Goal: Task Accomplishment & Management: Use online tool/utility

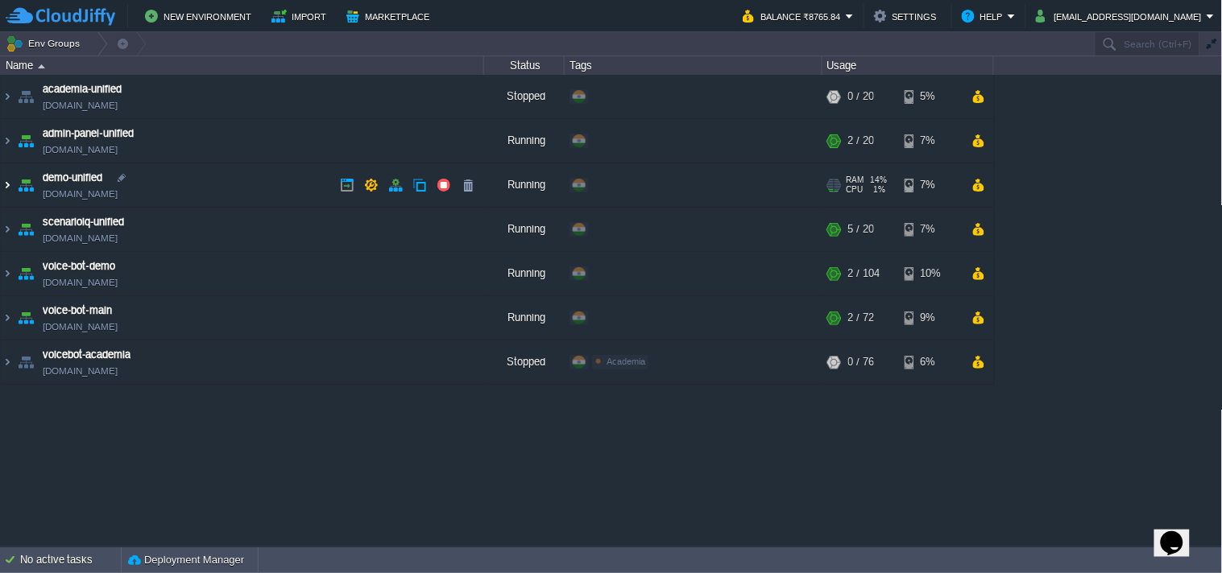
drag, startPoint x: 3, startPoint y: 180, endPoint x: 43, endPoint y: 207, distance: 48.0
click at [3, 180] on img at bounding box center [7, 184] width 13 height 43
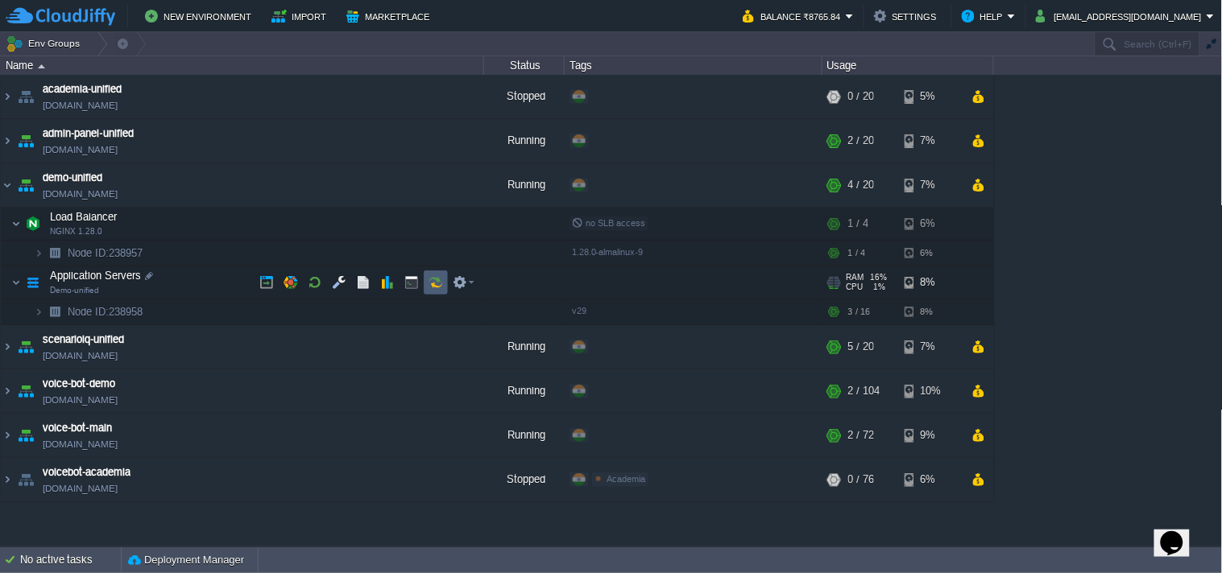
click at [441, 286] on button "button" at bounding box center [435, 282] width 14 height 14
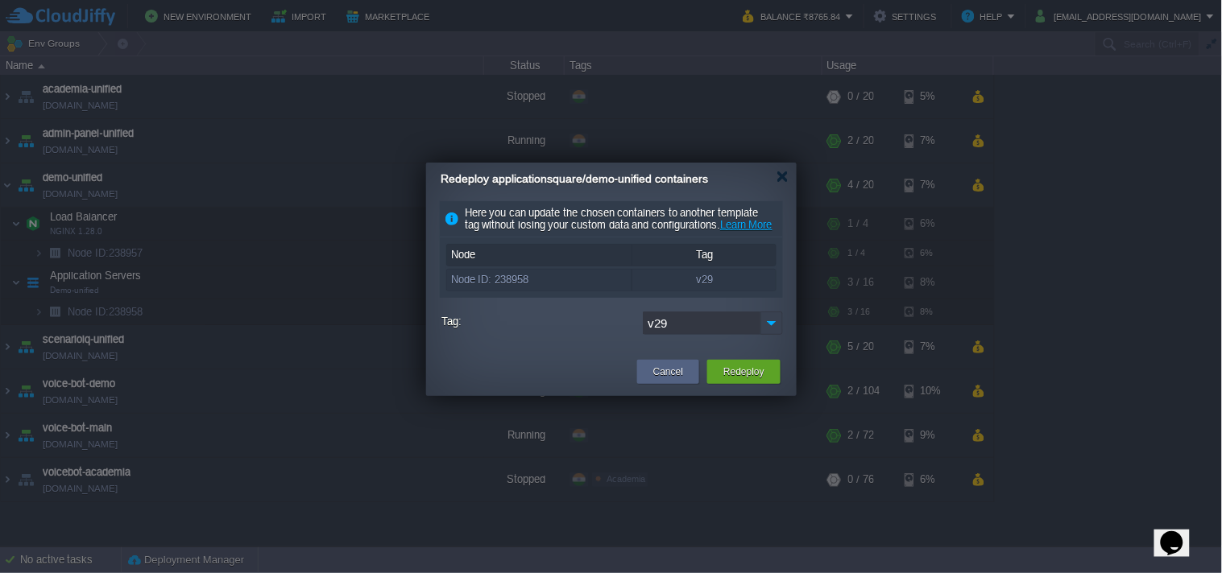
click at [775, 332] on img at bounding box center [771, 323] width 23 height 23
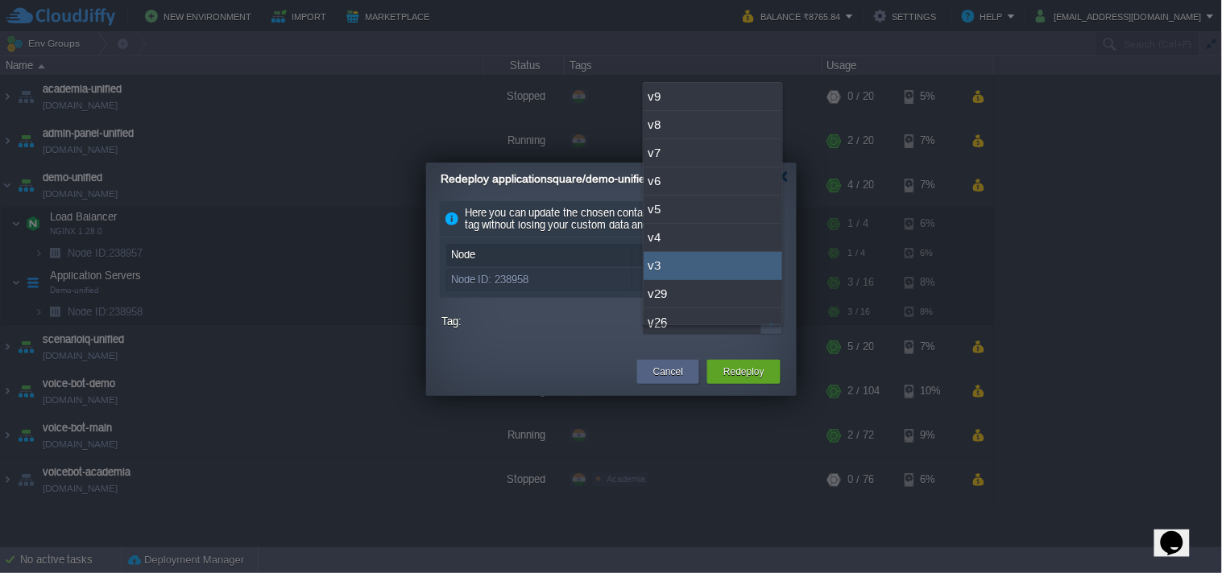
scroll to position [89, 0]
click at [697, 228] on div "v26" at bounding box center [712, 233] width 138 height 28
type input "v26"
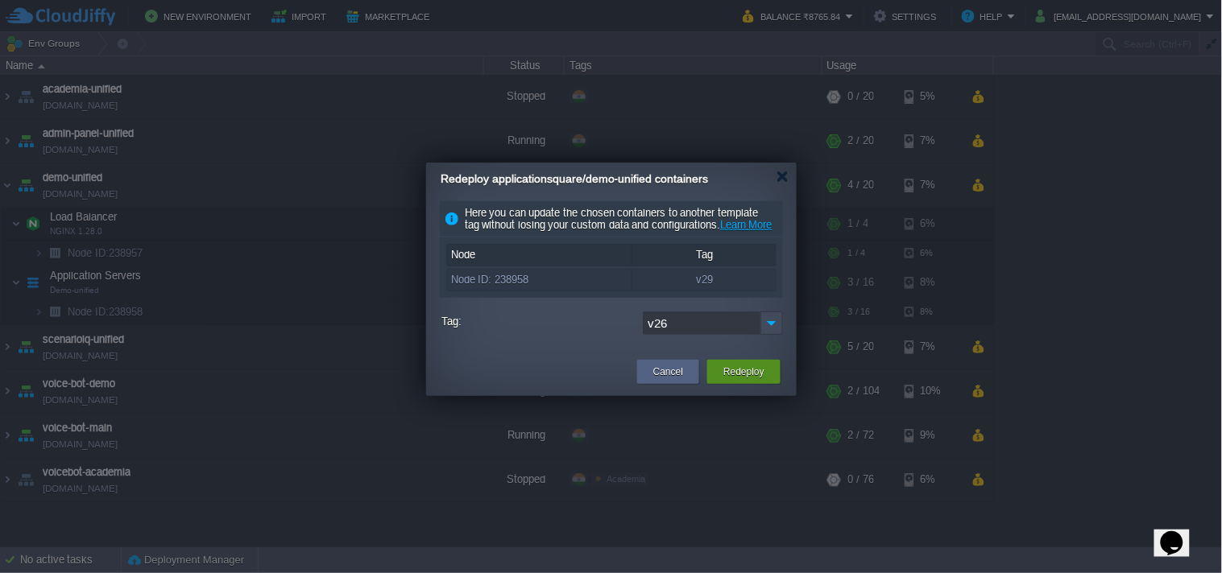
click at [731, 380] on button "Redeploy" at bounding box center [743, 372] width 41 height 16
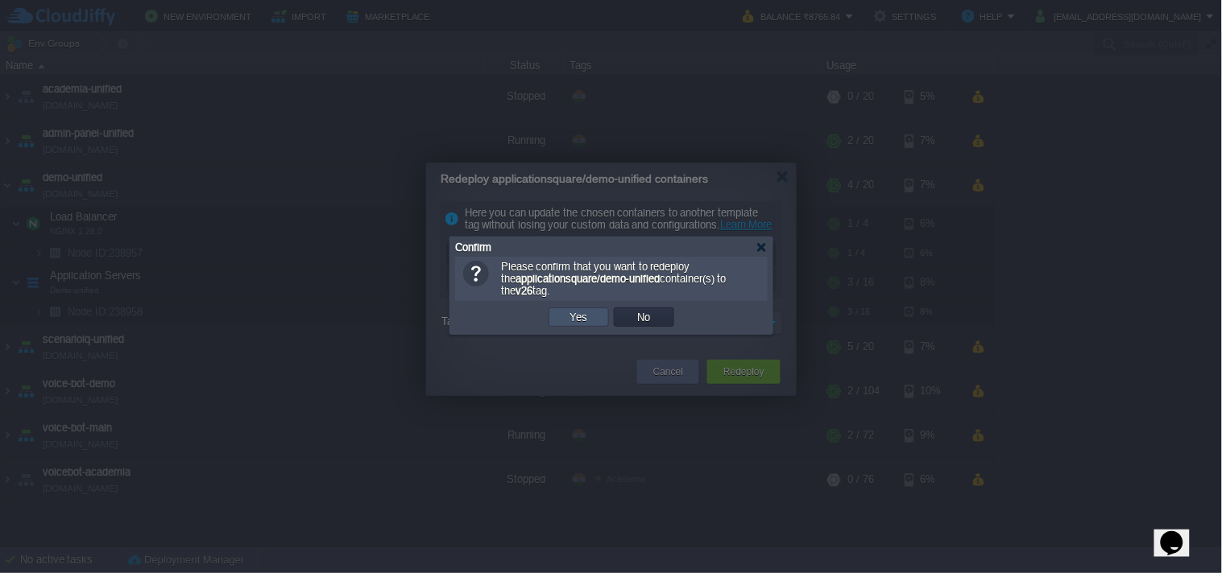
click at [590, 319] on button "Yes" at bounding box center [578, 317] width 27 height 14
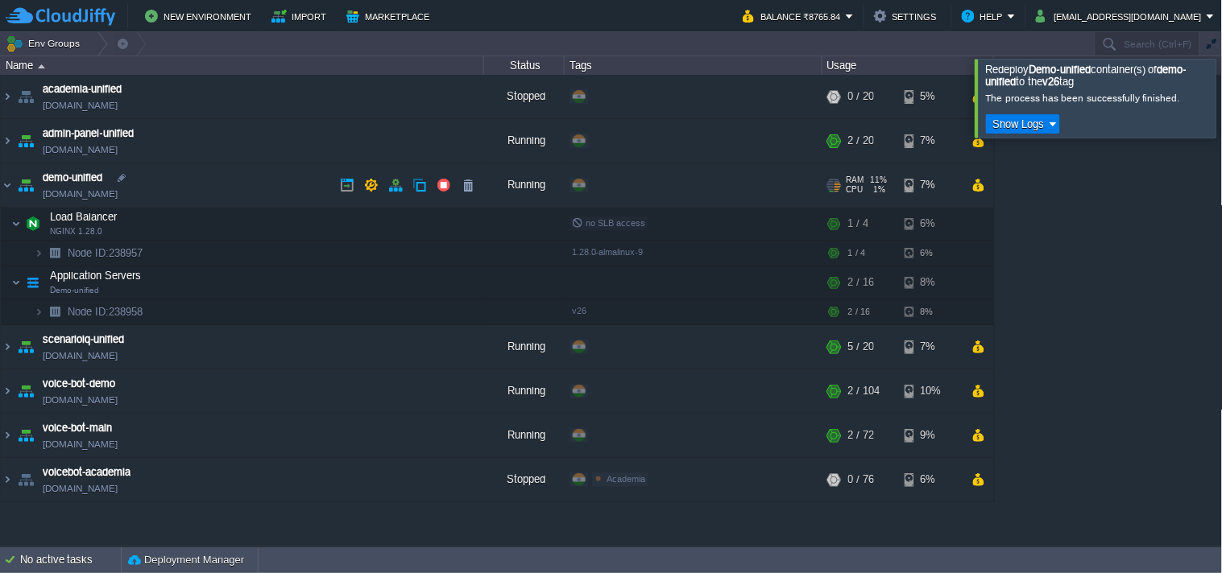
click at [110, 190] on link "demo-unified.cloudjiffy.net" at bounding box center [80, 194] width 75 height 16
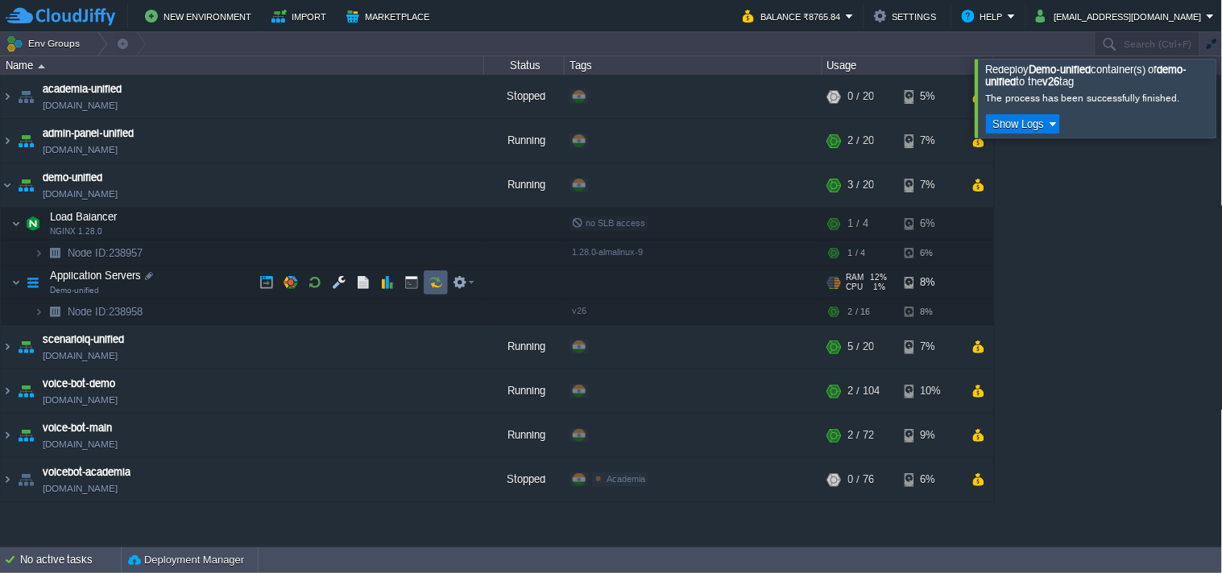
click at [441, 272] on td at bounding box center [436, 283] width 24 height 24
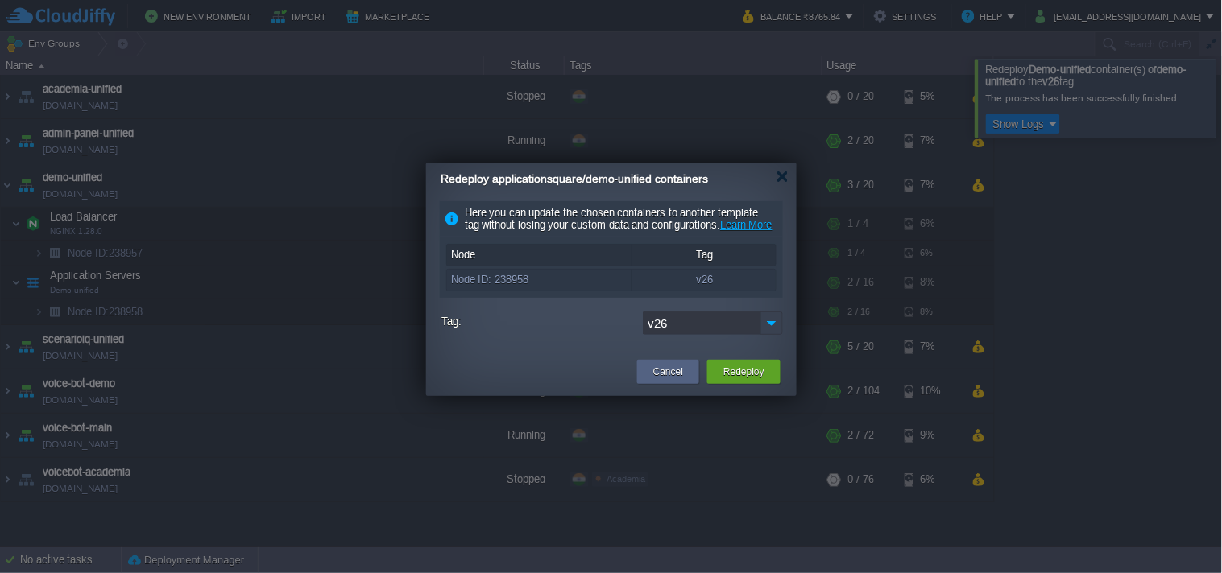
click at [769, 335] on img at bounding box center [771, 323] width 23 height 23
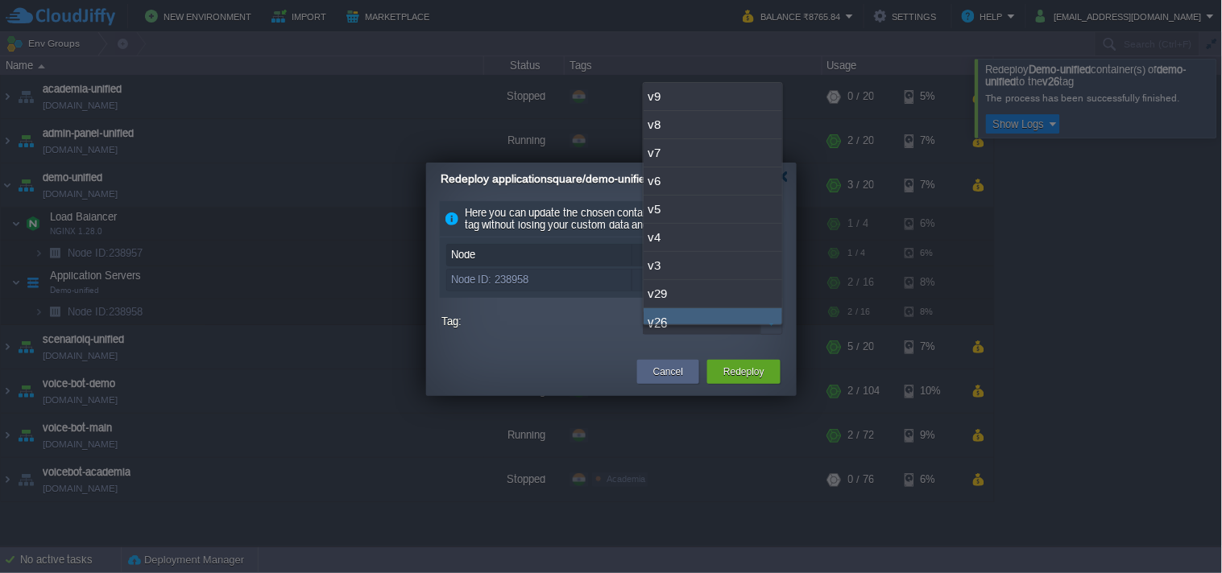
scroll to position [12, 0]
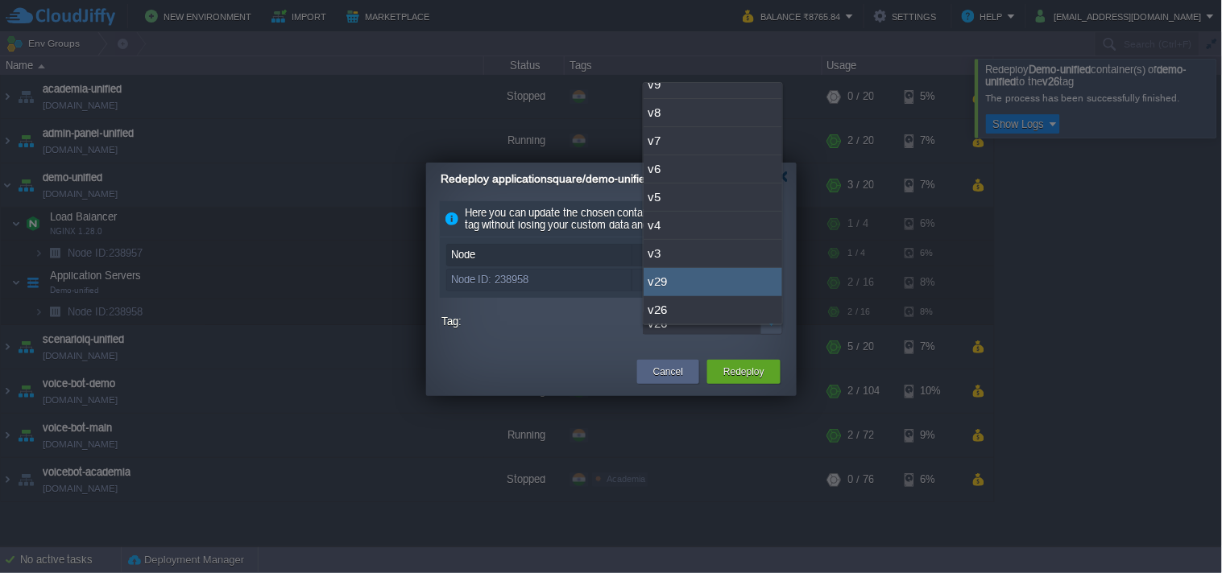
click at [726, 291] on div "v29" at bounding box center [712, 282] width 138 height 28
type input "v29"
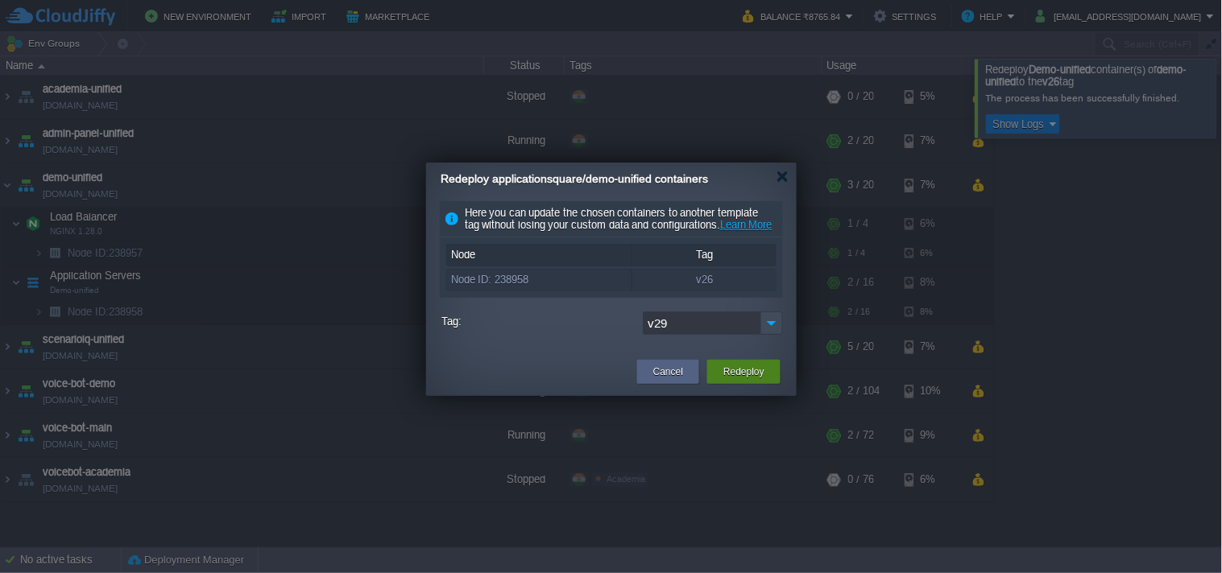
click at [768, 382] on div "Redeploy" at bounding box center [743, 372] width 73 height 24
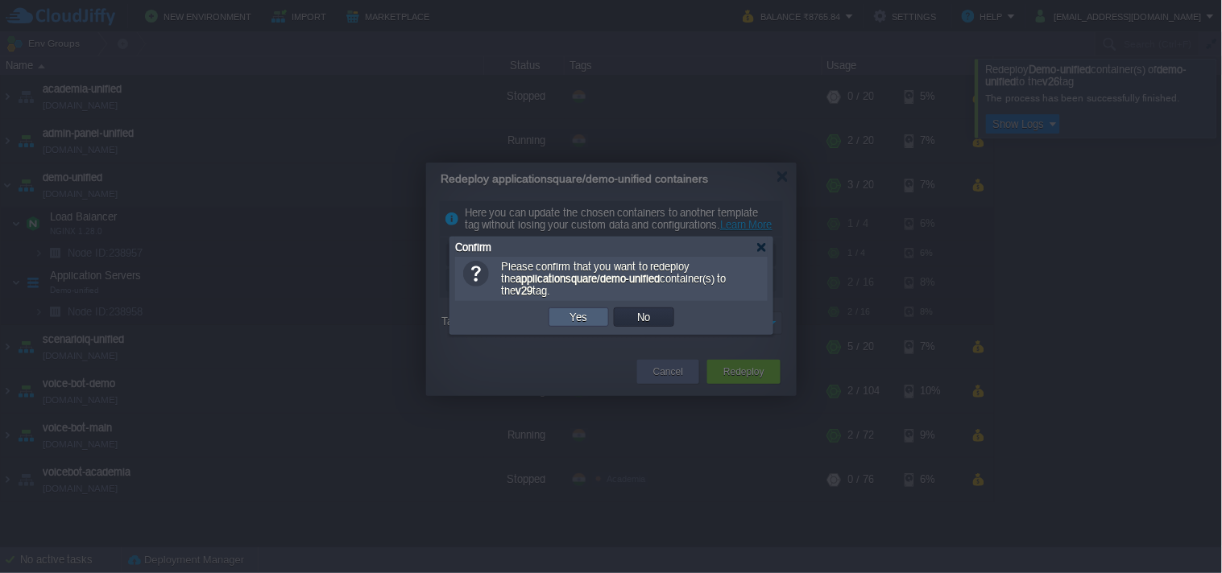
click at [597, 317] on td "Yes" at bounding box center [578, 317] width 60 height 19
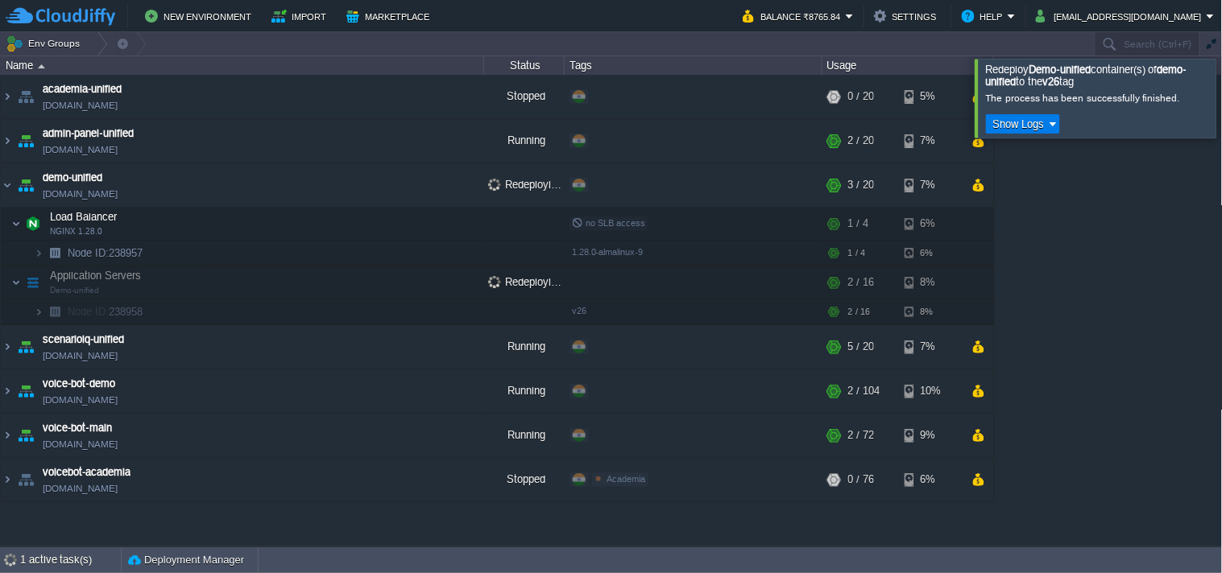
click at [679, 8] on td "New Environment Import Marketplace" at bounding box center [365, 16] width 718 height 24
click at [773, 22] on button "Balance ₹8765.84" at bounding box center [793, 15] width 103 height 19
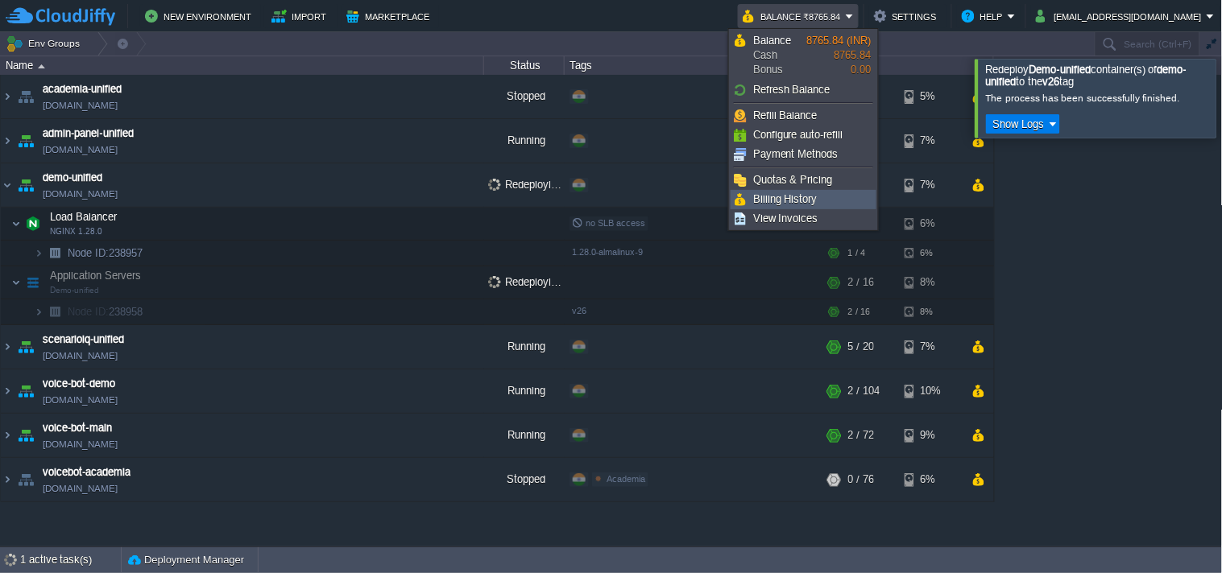
click at [815, 200] on span "Billing History" at bounding box center [785, 199] width 64 height 12
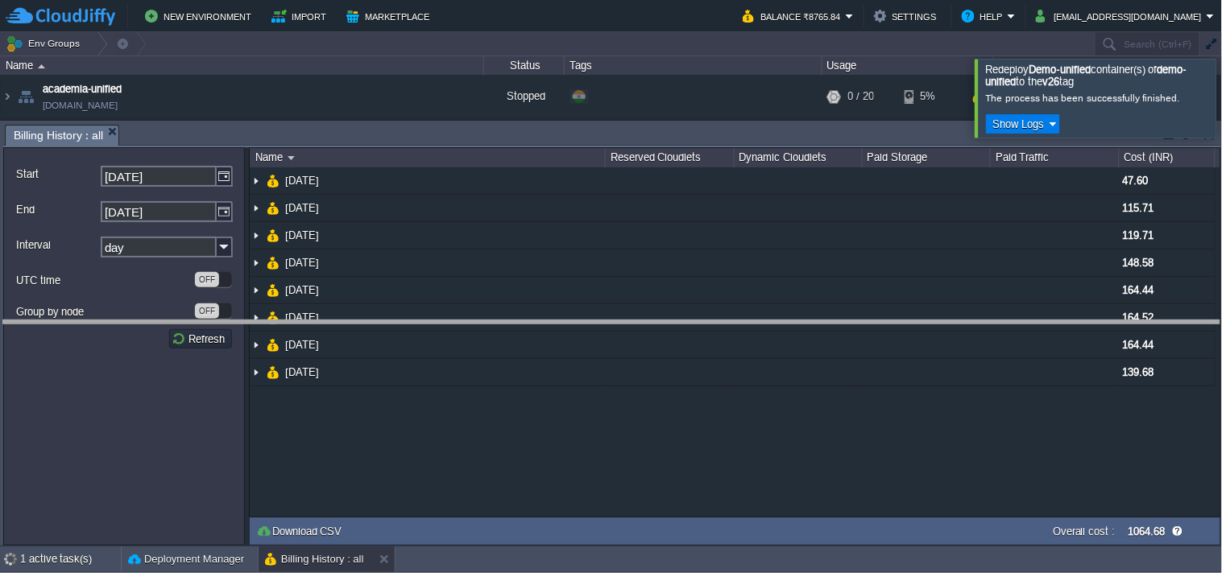
drag, startPoint x: 771, startPoint y: 135, endPoint x: 792, endPoint y: 355, distance: 220.7
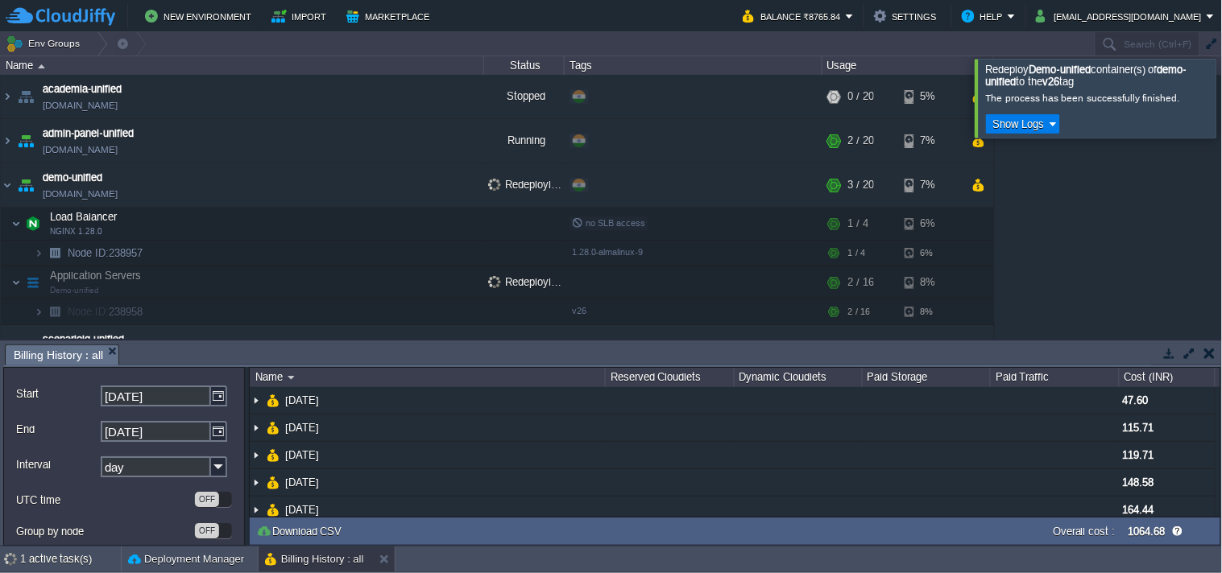
click at [1172, 357] on button "button" at bounding box center [1169, 353] width 14 height 14
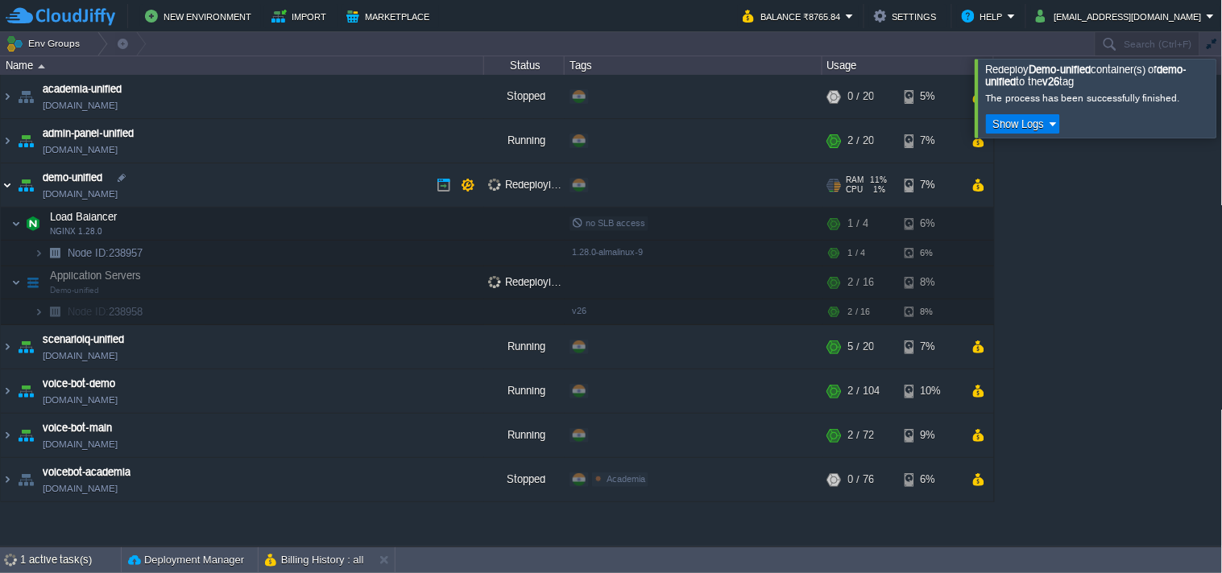
click at [10, 191] on img at bounding box center [7, 184] width 13 height 43
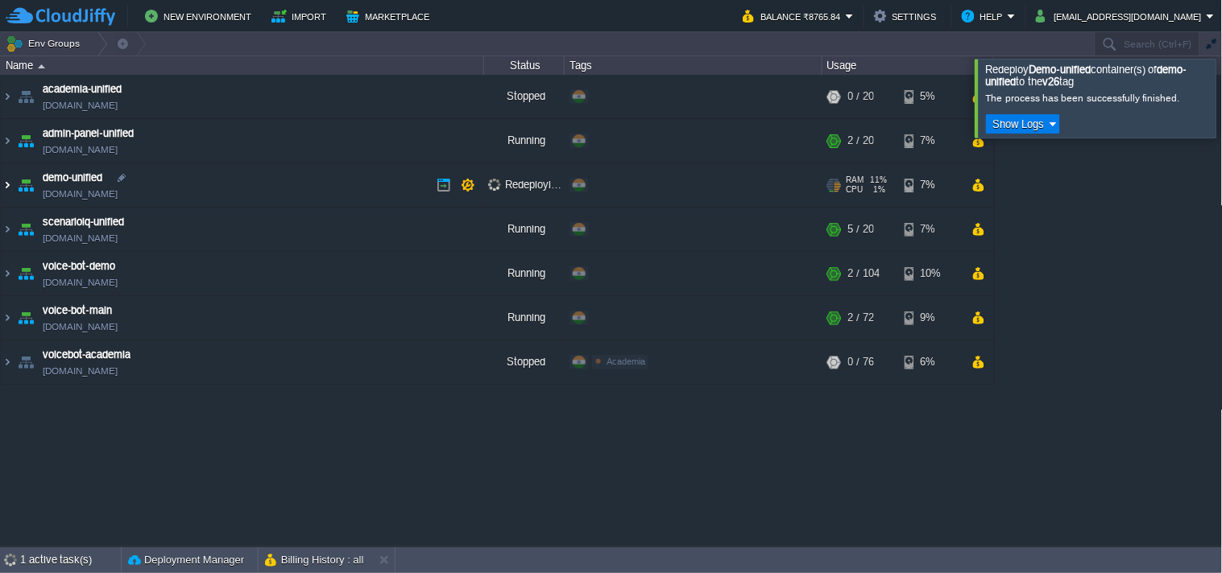
click at [10, 185] on img at bounding box center [7, 184] width 13 height 43
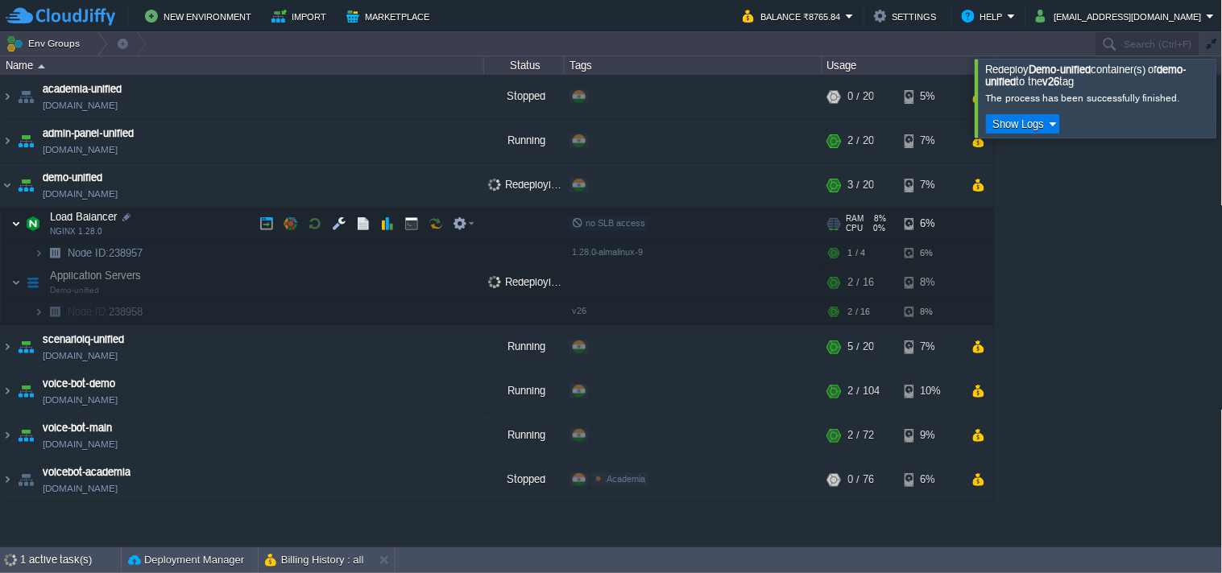
click at [12, 221] on img at bounding box center [16, 224] width 10 height 32
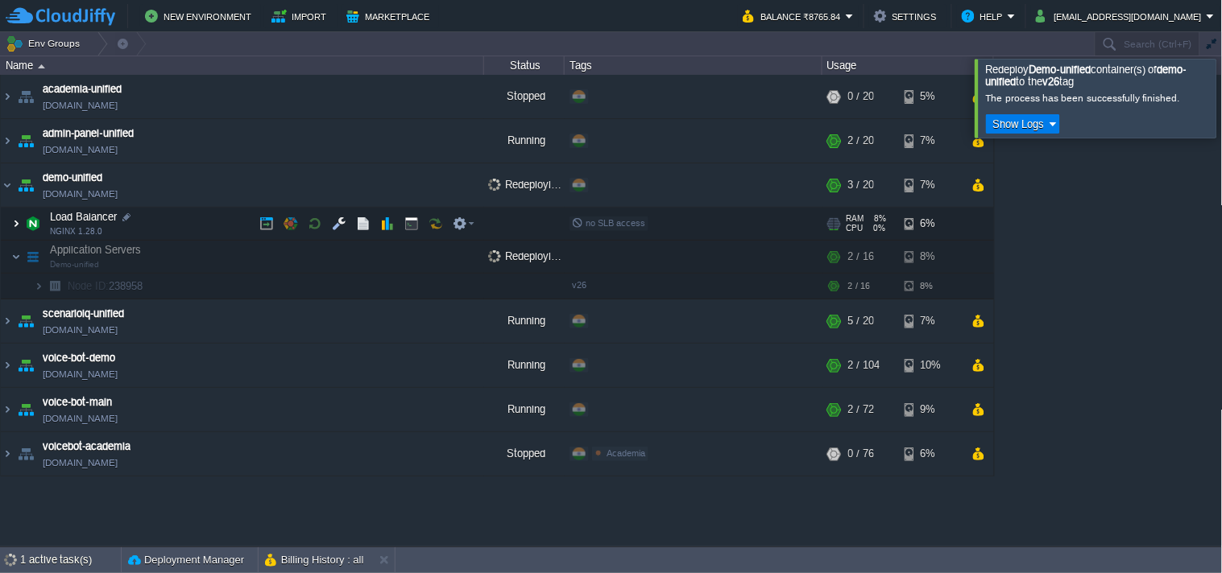
click at [12, 221] on img at bounding box center [16, 224] width 10 height 32
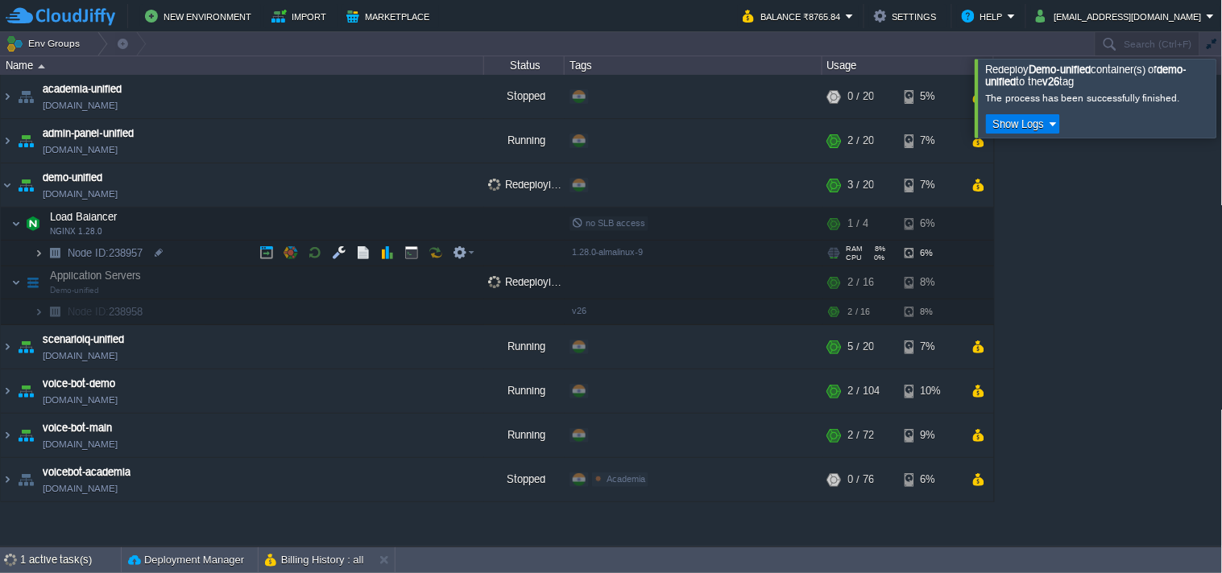
click at [37, 250] on img at bounding box center [39, 253] width 10 height 25
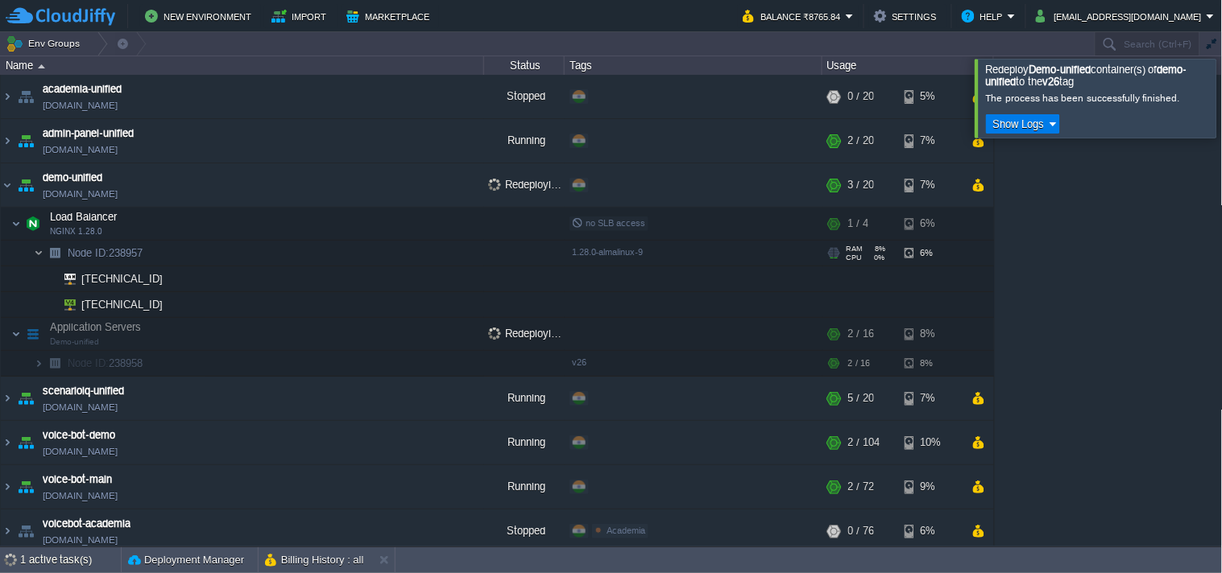
click at [37, 250] on img at bounding box center [39, 253] width 10 height 25
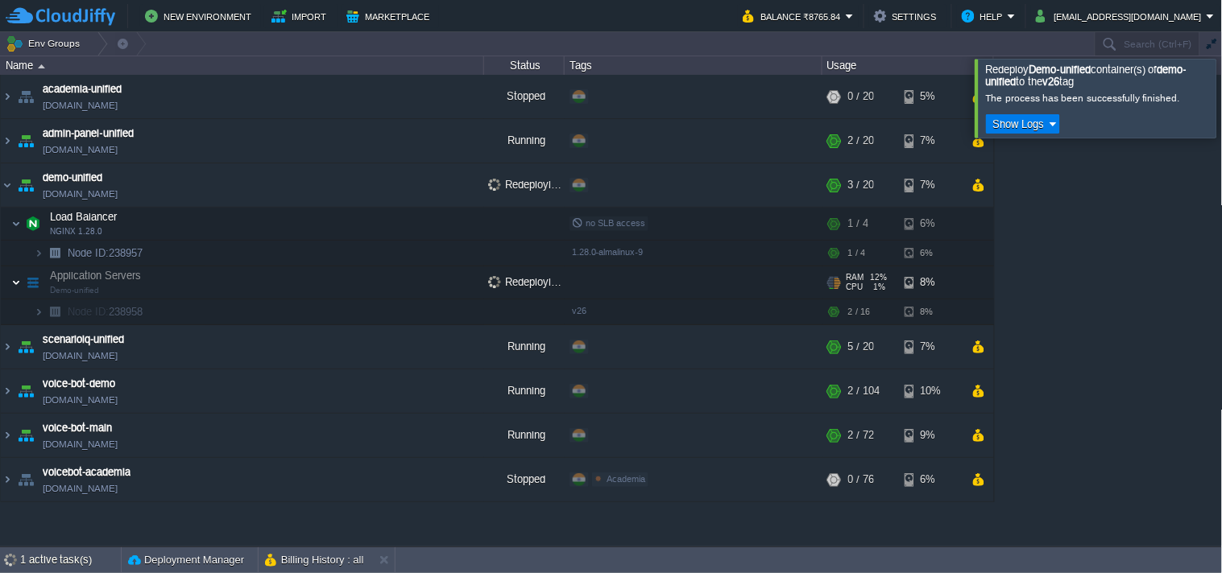
click at [16, 284] on img at bounding box center [16, 283] width 10 height 32
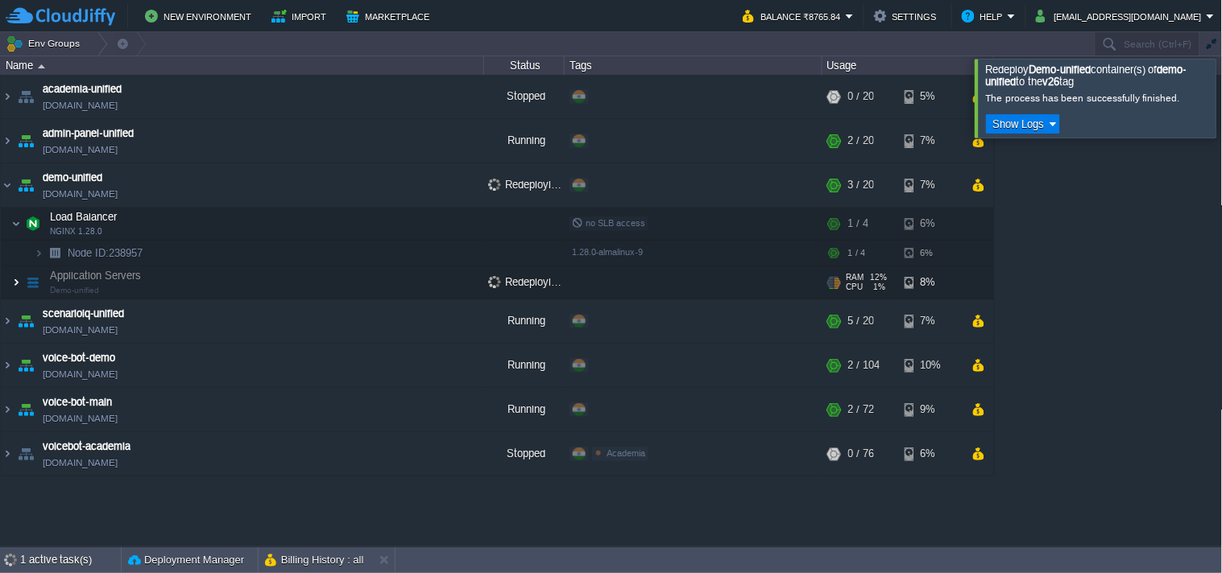
click at [16, 284] on img at bounding box center [16, 283] width 10 height 32
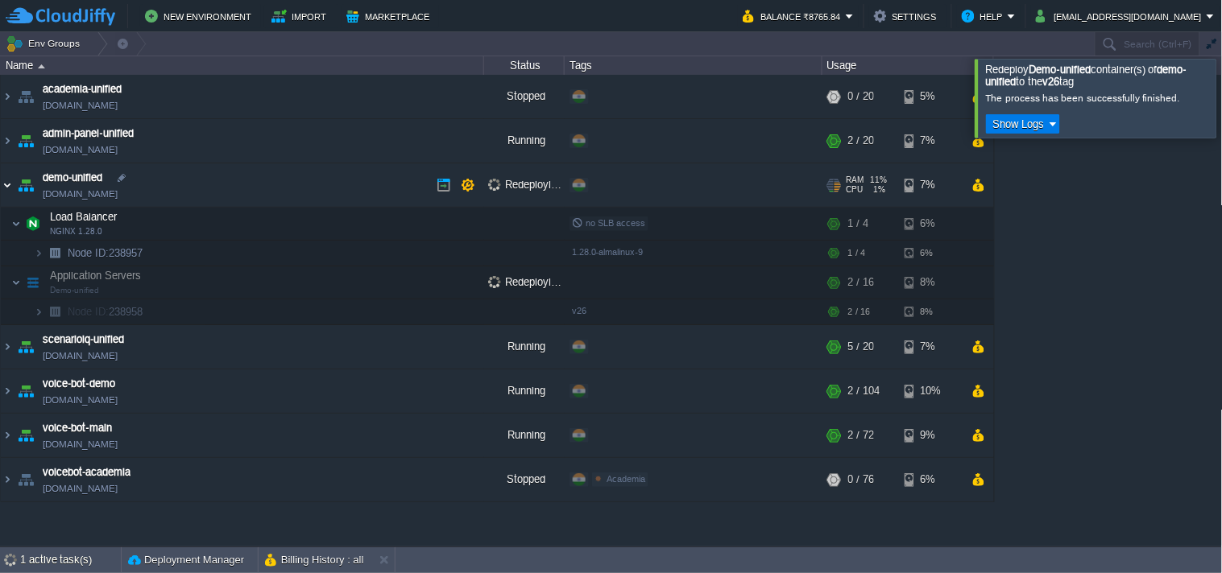
click at [11, 200] on img at bounding box center [7, 184] width 13 height 43
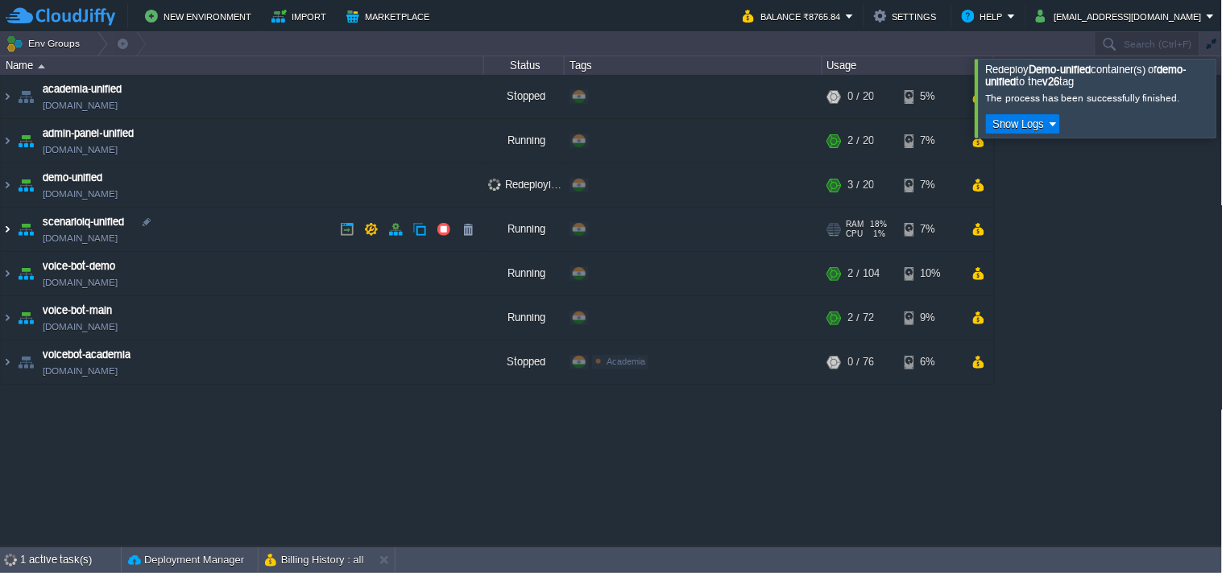
click at [3, 231] on img at bounding box center [7, 229] width 13 height 43
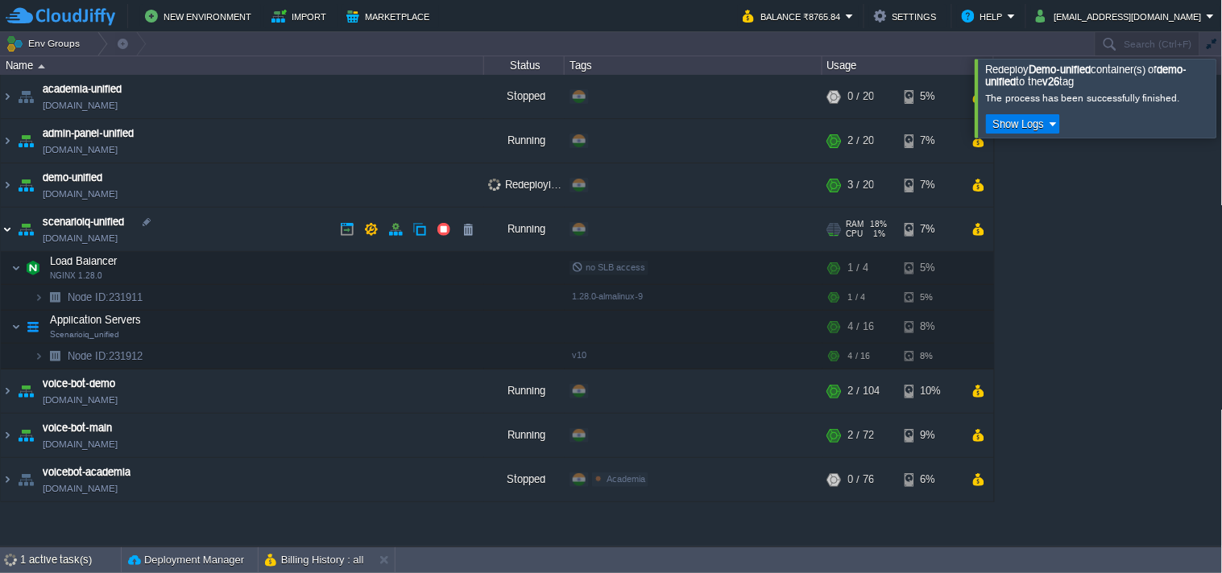
click at [3, 231] on img at bounding box center [7, 229] width 13 height 43
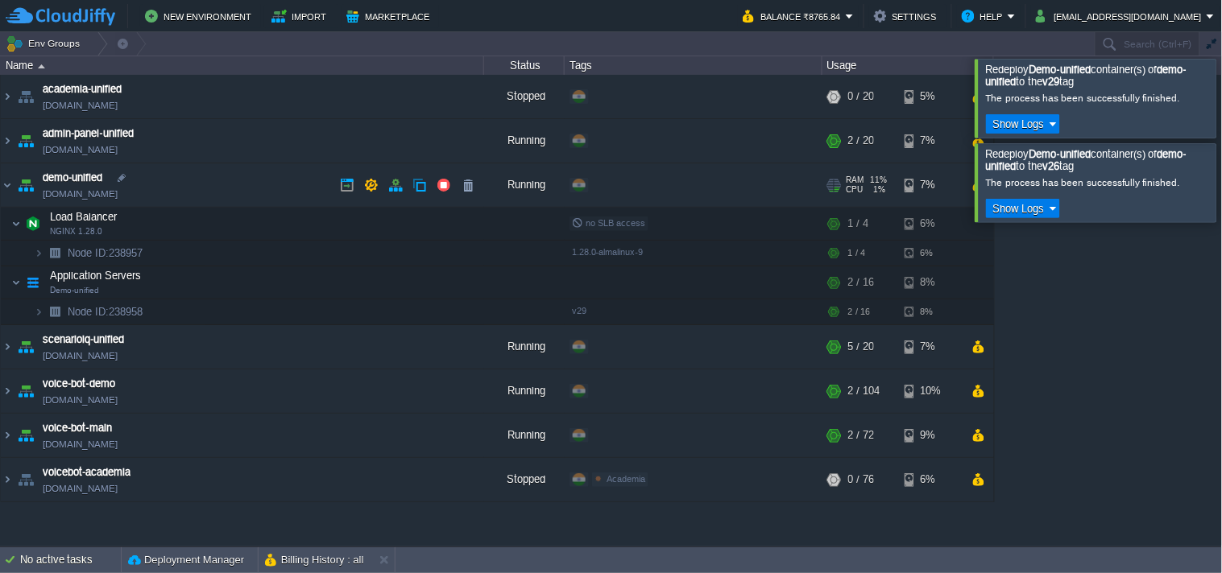
click at [107, 202] on td "demo-unified demo-unified.cloudjiffy.net" at bounding box center [242, 185] width 483 height 44
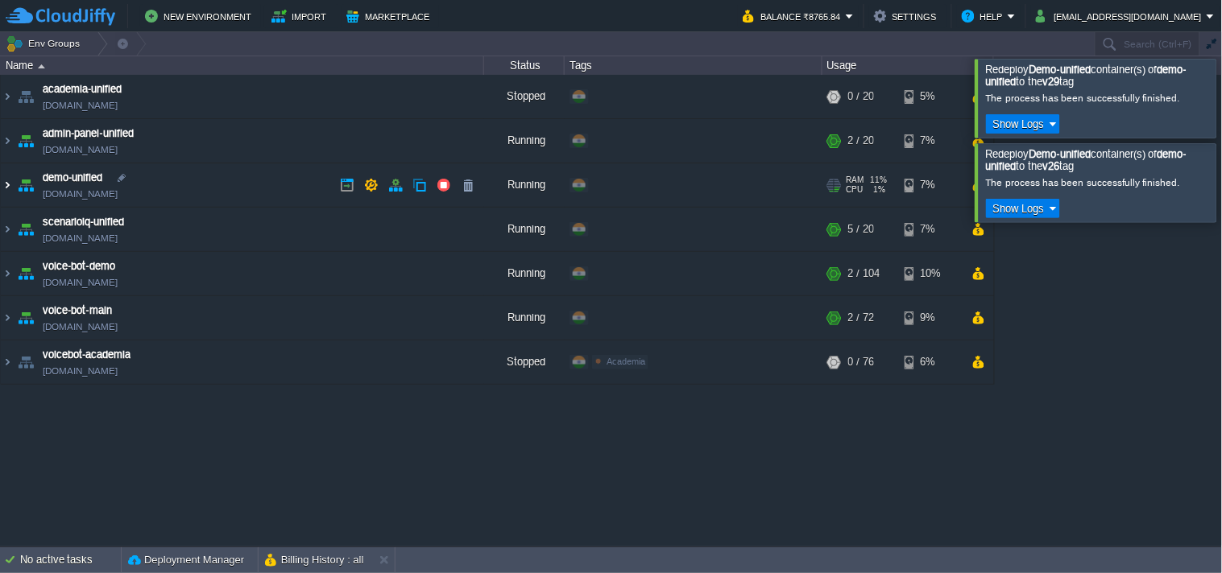
click at [1, 191] on img at bounding box center [7, 184] width 13 height 43
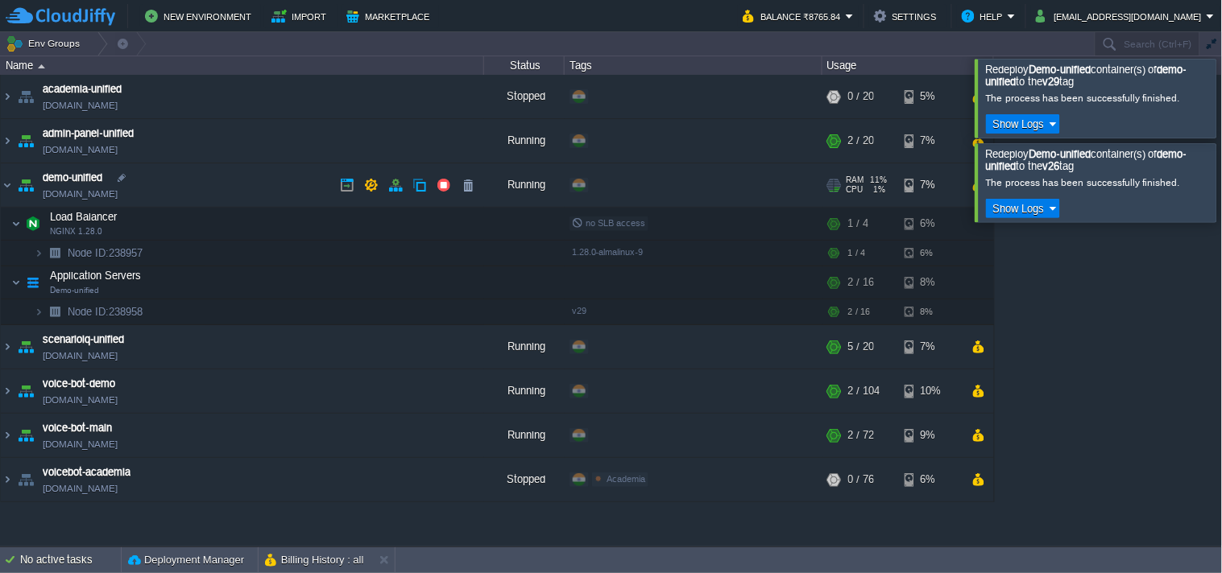
click at [75, 194] on link "demo-unified.cloudjiffy.net" at bounding box center [80, 194] width 75 height 16
